Goal: Information Seeking & Learning: Learn about a topic

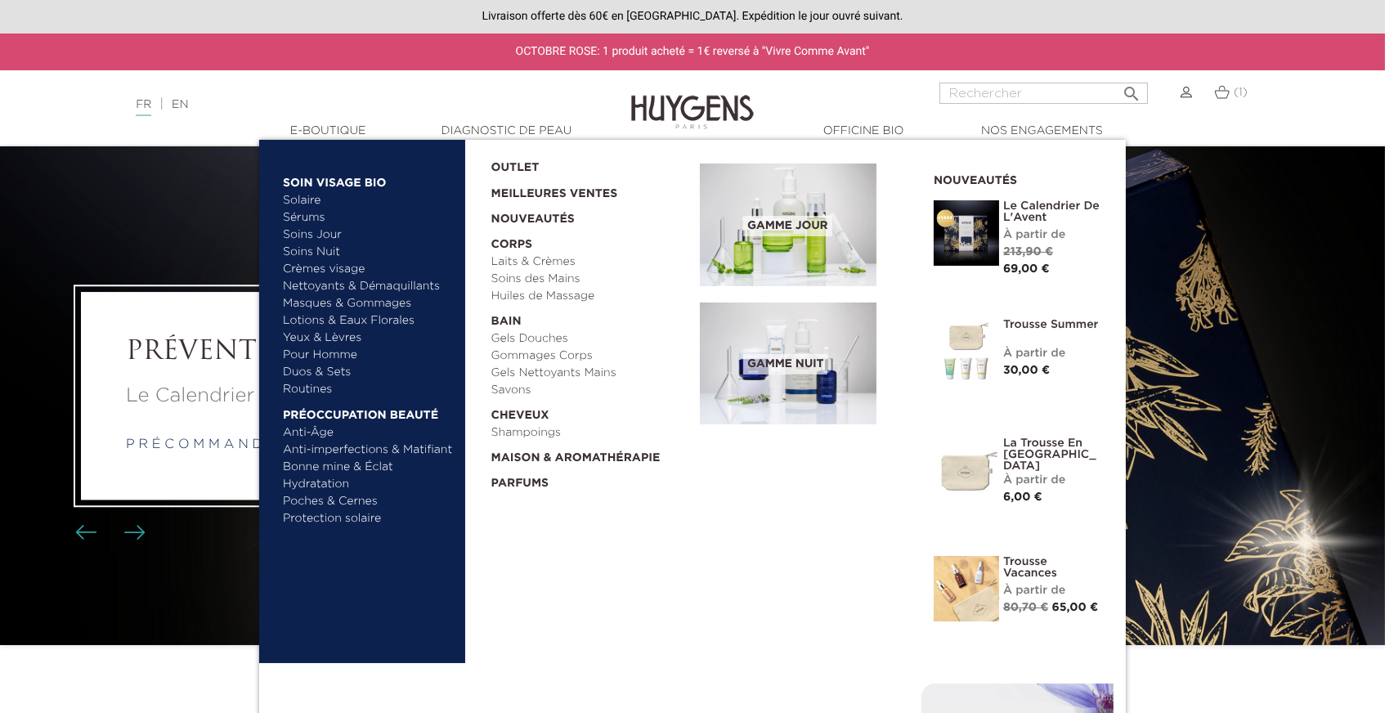
click at [775, 369] on img at bounding box center [788, 363] width 177 height 123
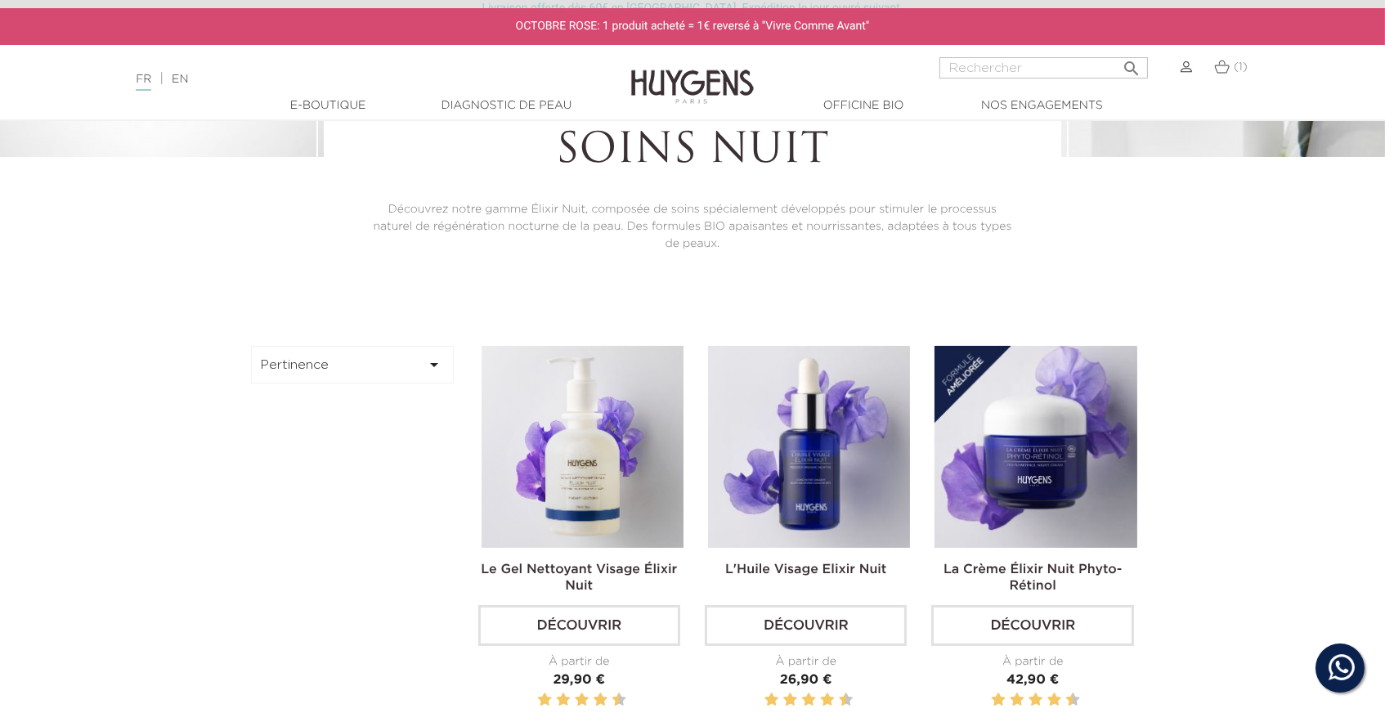
scroll to position [423, 0]
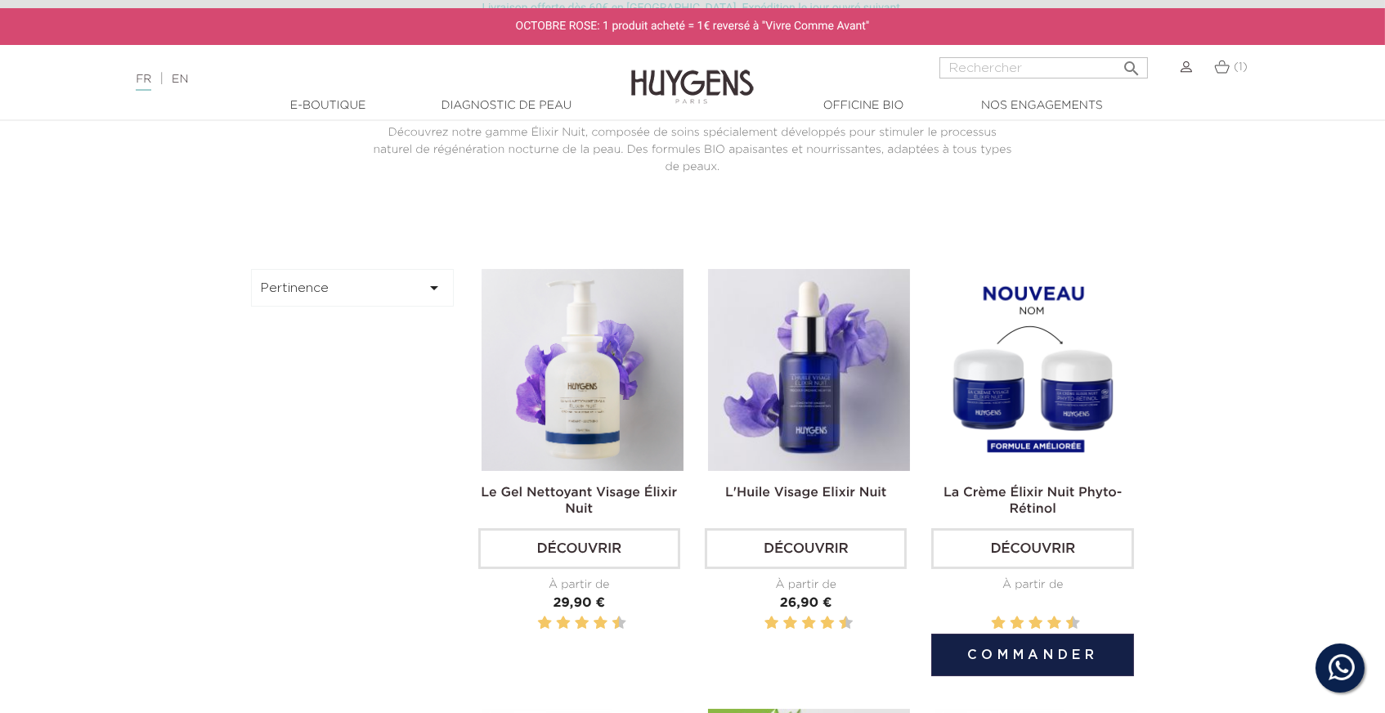
click at [993, 398] on img at bounding box center [1035, 370] width 202 height 202
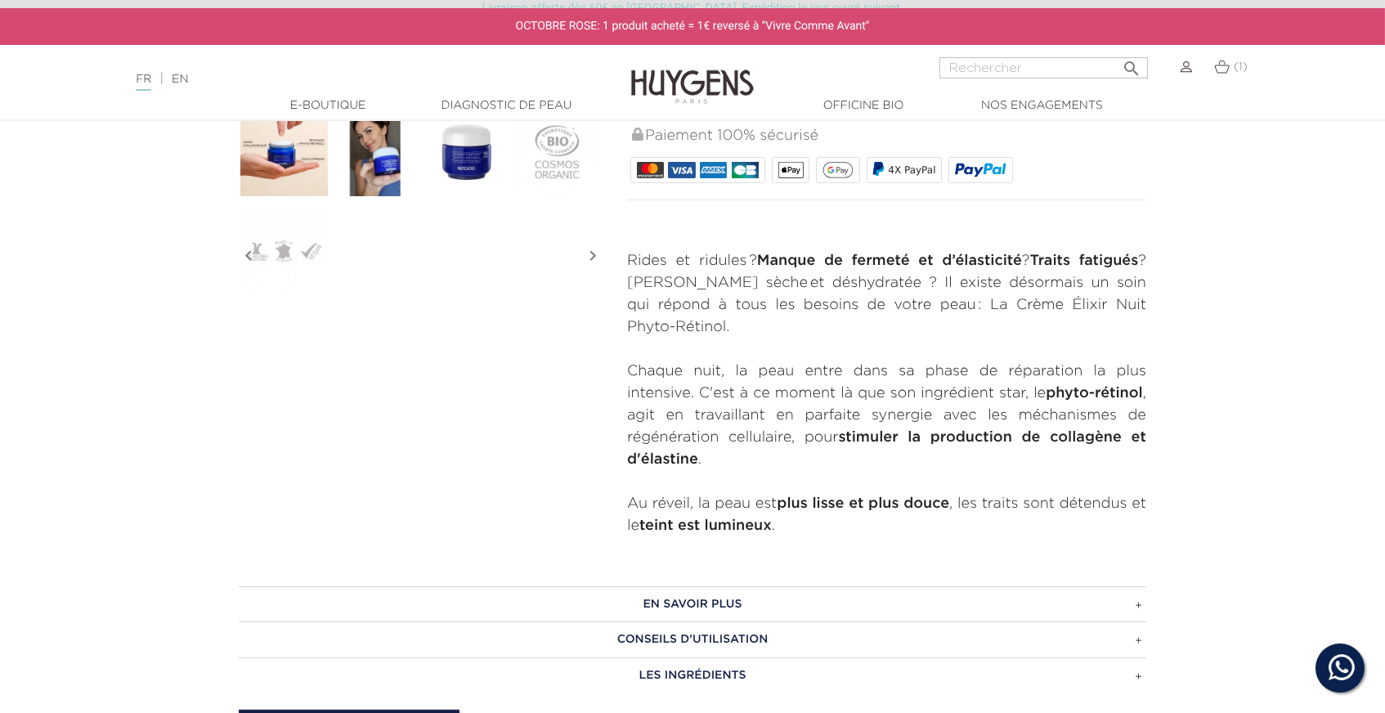
scroll to position [584, 0]
click at [727, 586] on h3 "En savoir plus" at bounding box center [692, 604] width 907 height 36
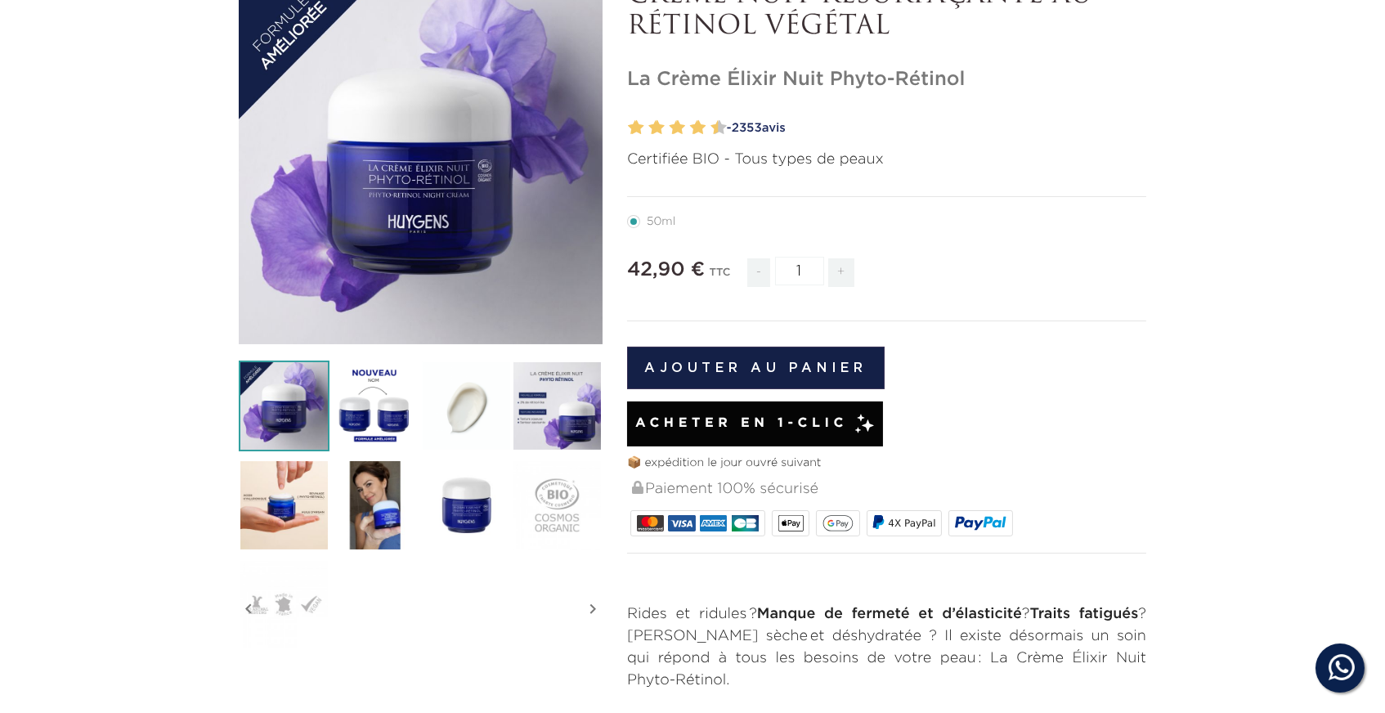
scroll to position [0, 0]
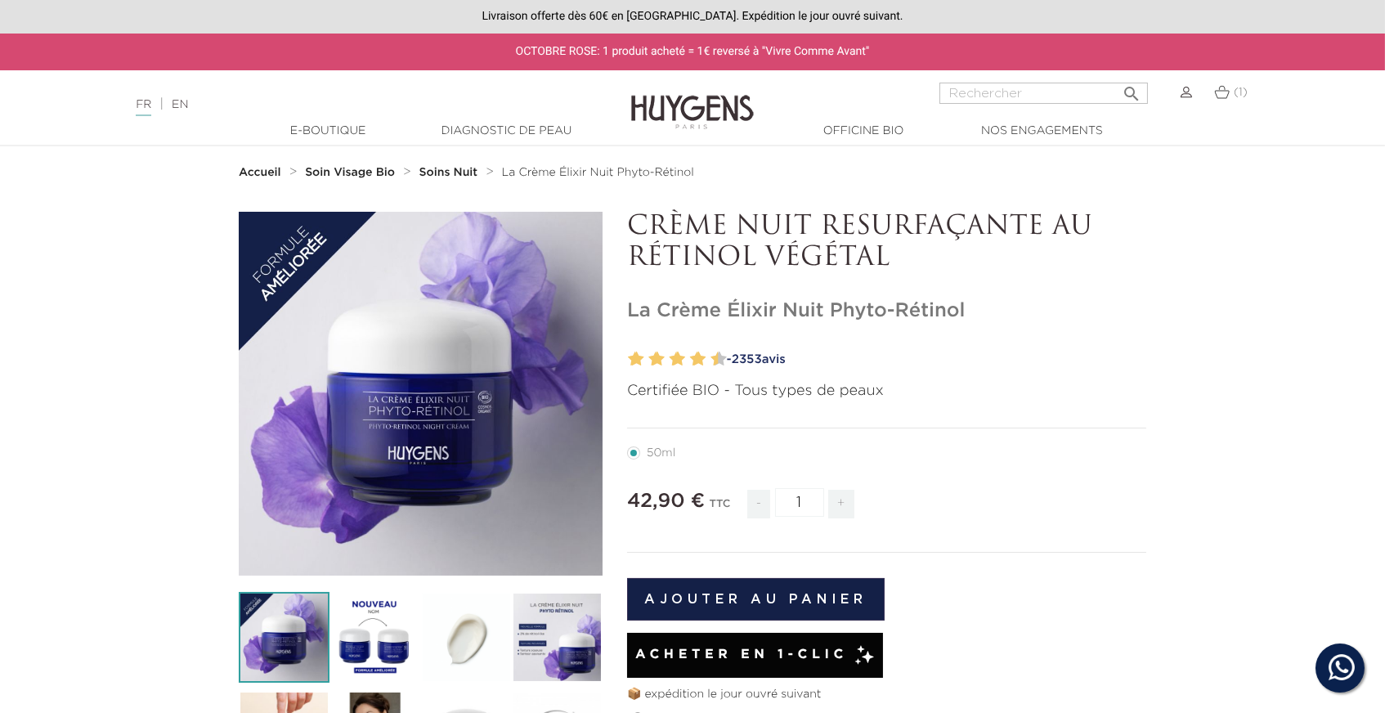
click at [198, 105] on div "FR | EN Français English" at bounding box center [346, 105] width 437 height 20
click at [187, 105] on link "EN" at bounding box center [180, 104] width 16 height 11
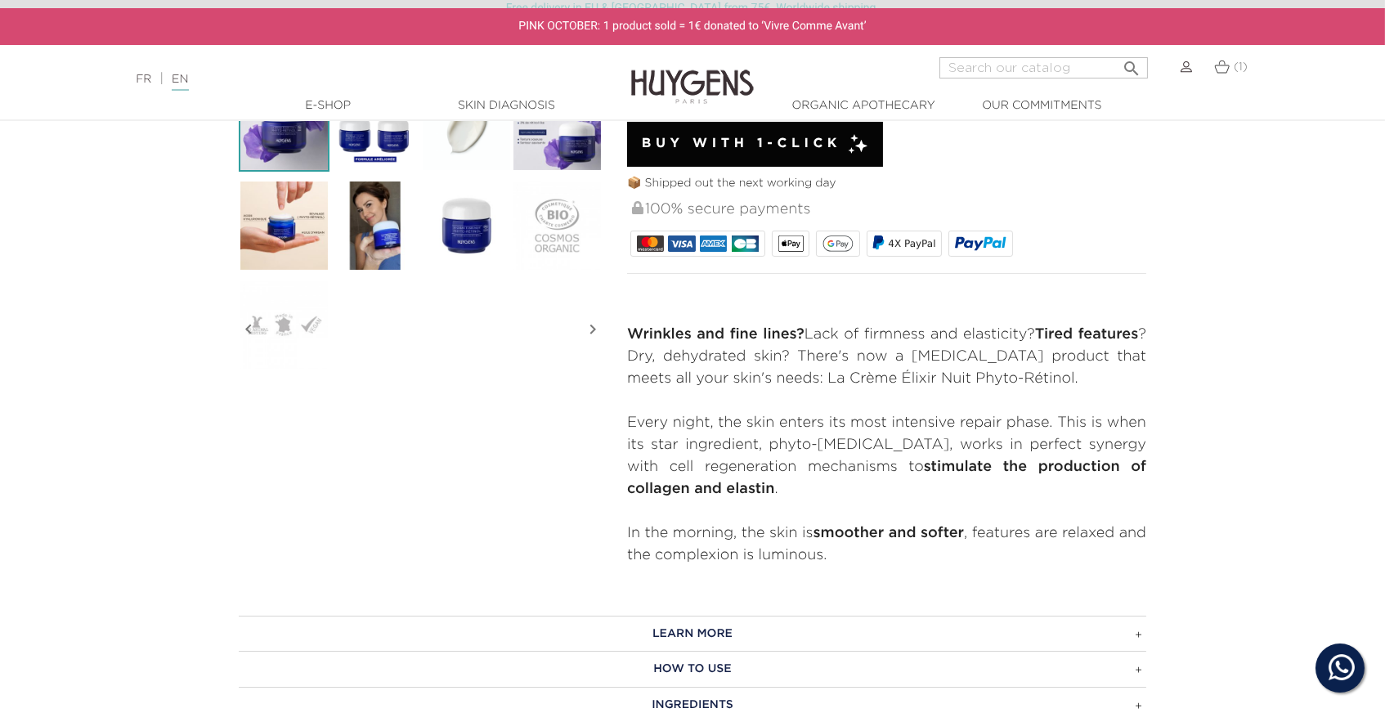
scroll to position [536, 0]
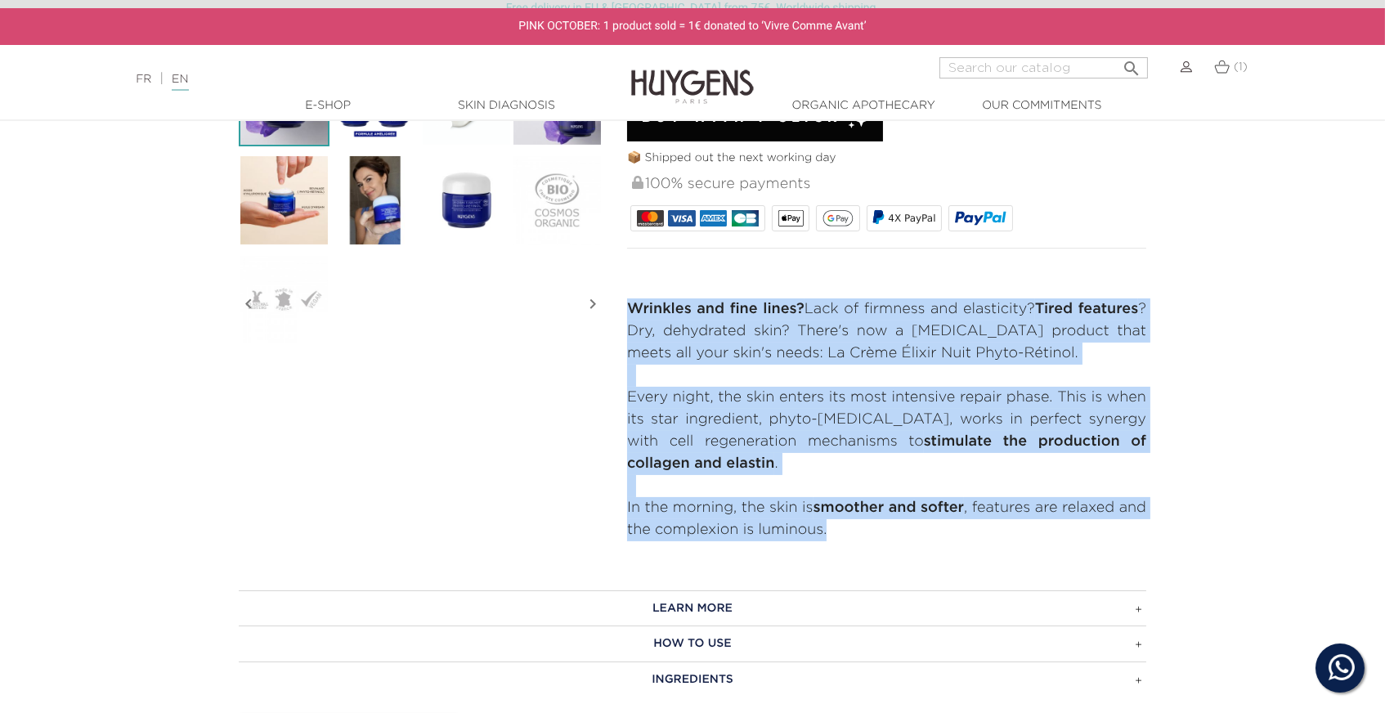
drag, startPoint x: 893, startPoint y: 521, endPoint x: 623, endPoint y: 292, distance: 353.8
click at [623, 292] on div "NOURISHING RESURFACING NIGHT CREAM La Crème Élixir Nuit Phyto-Rétinol" at bounding box center [887, 108] width 544 height 866
copy div "Wrinkles and fine lines? Lack of firmness and elasticity? Tired features ? Dry,…"
